Goal: Task Accomplishment & Management: Manage account settings

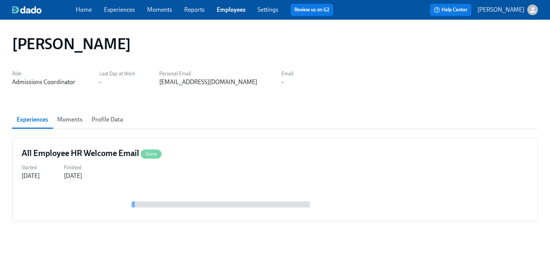
click at [232, 12] on link "Employees" at bounding box center [231, 9] width 29 height 7
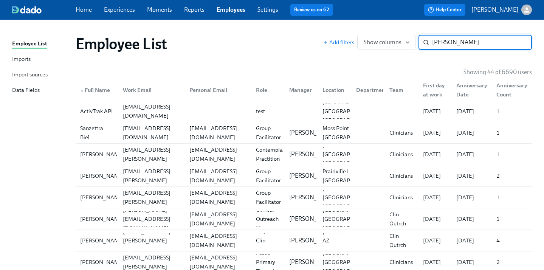
type input "[PERSON_NAME]"
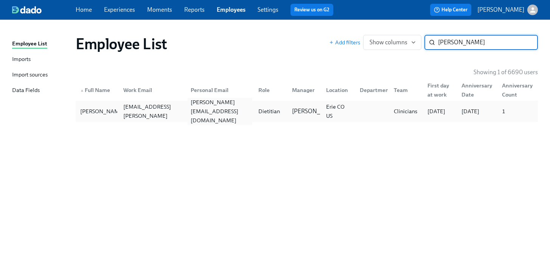
click at [215, 114] on div "[PERSON_NAME][EMAIL_ADDRESS][DOMAIN_NAME]" at bounding box center [220, 111] width 64 height 27
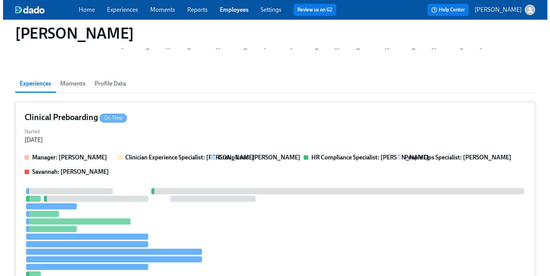
scroll to position [43, 0]
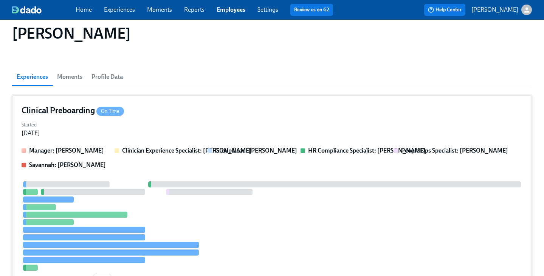
click at [222, 123] on div "Started [DATE]" at bounding box center [272, 128] width 501 height 18
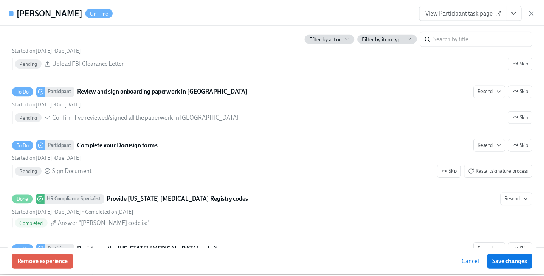
scroll to position [1051, 0]
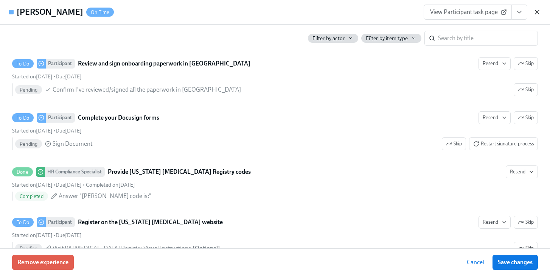
click at [535, 10] on icon "button" at bounding box center [537, 12] width 8 height 8
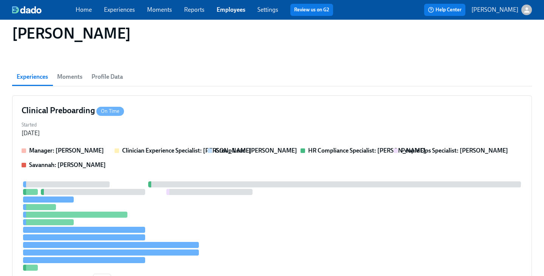
click at [227, 6] on link "Employees" at bounding box center [231, 9] width 29 height 7
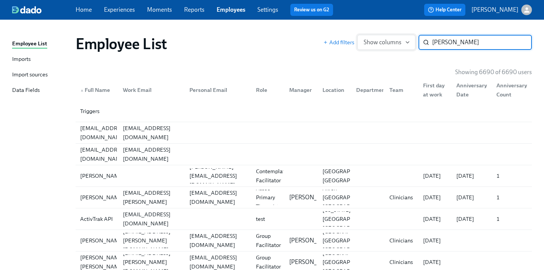
type input "[PERSON_NAME]"
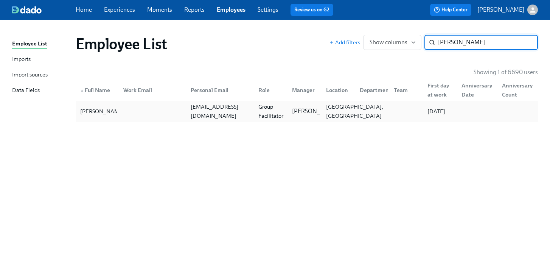
click at [351, 112] on div "[GEOGRAPHIC_DATA], [GEOGRAPHIC_DATA]" at bounding box center [354, 111] width 63 height 18
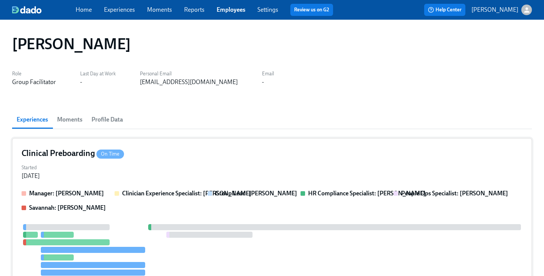
click at [314, 162] on div "Started [DATE]" at bounding box center [272, 171] width 501 height 18
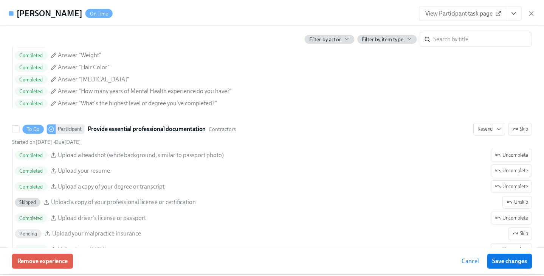
scroll to position [710, 0]
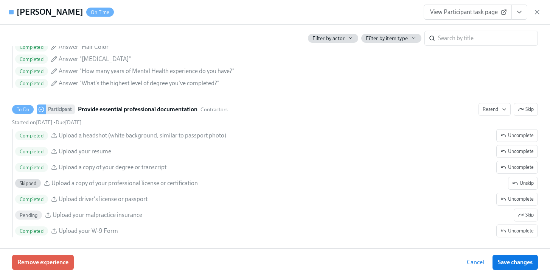
click at [540, 12] on icon "button" at bounding box center [537, 12] width 8 height 8
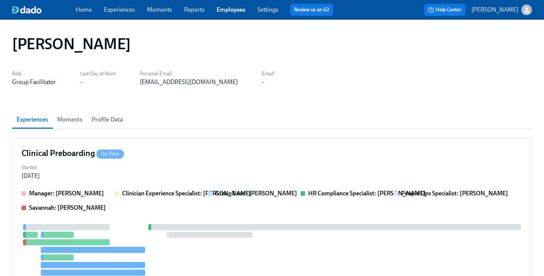
click at [225, 9] on link "Employees" at bounding box center [231, 9] width 29 height 7
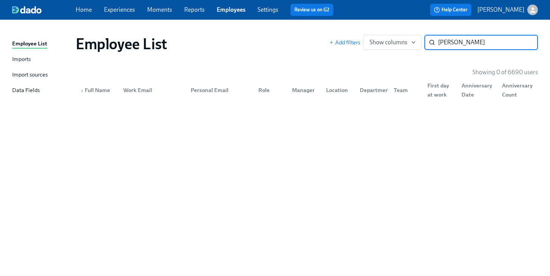
drag, startPoint x: 488, startPoint y: 44, endPoint x: 364, endPoint y: 25, distance: 125.5
click at [364, 25] on div "Employee List Imports Import sources Data Fields Employee List Add filters Show…" at bounding box center [275, 148] width 550 height 256
paste input "[PERSON_NAME],"
type input "[PERSON_NAME]"
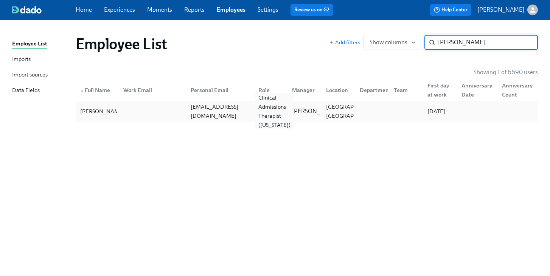
click at [260, 112] on div "Clinical Admissions Therapist ([US_STATE])" at bounding box center [274, 111] width 38 height 36
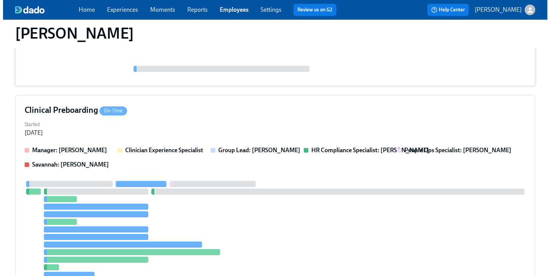
scroll to position [163, 0]
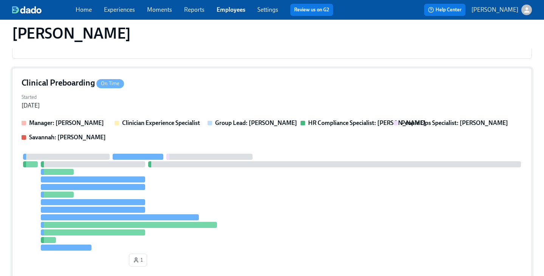
click at [297, 115] on div "Clinical Preboarding On Time Started [DATE] Manager: [PERSON_NAME] Clinician Ex…" at bounding box center [272, 173] width 520 height 211
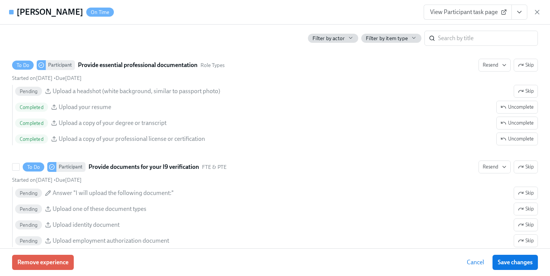
scroll to position [706, 0]
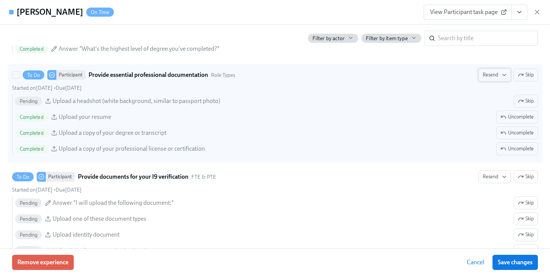
click at [489, 75] on span "Resend" at bounding box center [495, 75] width 24 height 8
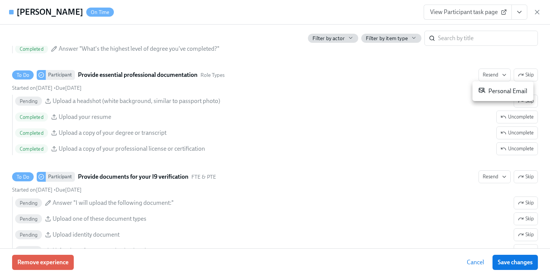
click at [502, 92] on div "Personal Email" at bounding box center [503, 91] width 49 height 9
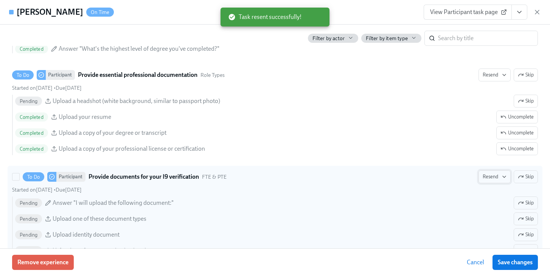
click at [487, 175] on span "Resend" at bounding box center [495, 177] width 24 height 8
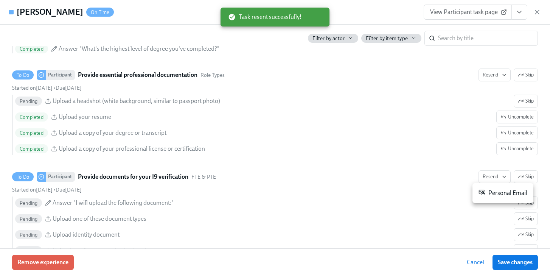
click at [487, 193] on div "Personal Email" at bounding box center [503, 192] width 49 height 9
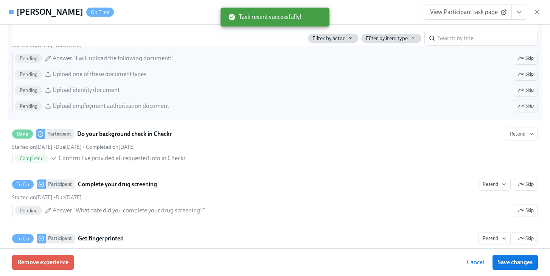
scroll to position [877, 0]
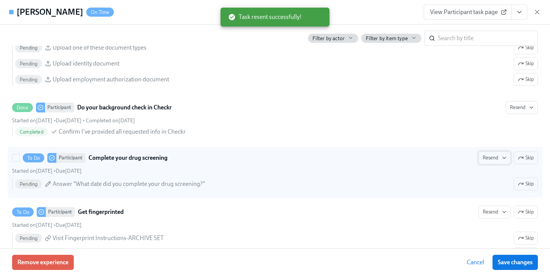
click at [491, 158] on span "Resend" at bounding box center [495, 158] width 24 height 8
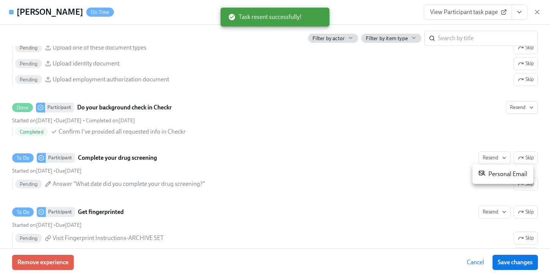
click at [489, 172] on div "Personal Email" at bounding box center [503, 173] width 49 height 9
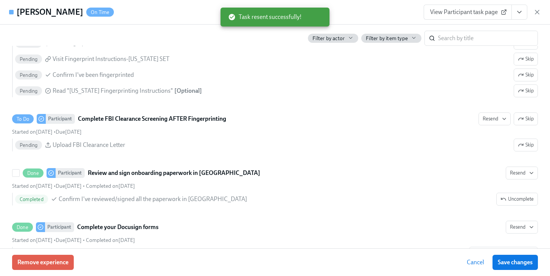
scroll to position [1100, 0]
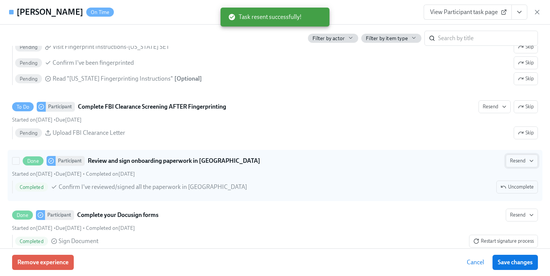
click at [515, 165] on button "Resend" at bounding box center [522, 160] width 32 height 13
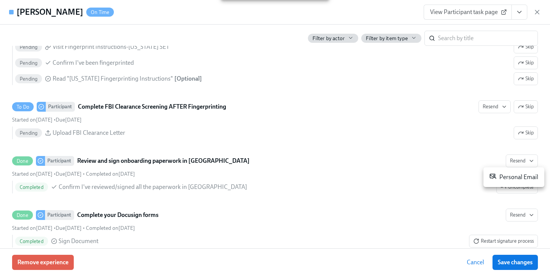
click at [516, 178] on div "Personal Email" at bounding box center [514, 176] width 49 height 9
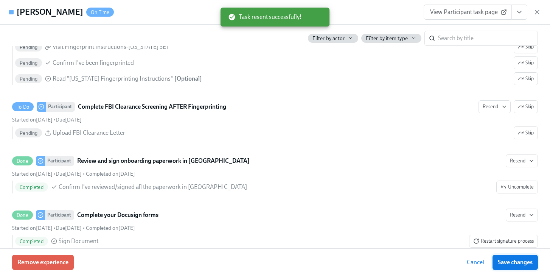
click at [514, 259] on span "Save changes" at bounding box center [515, 262] width 35 height 8
